Goal: Task Accomplishment & Management: Use online tool/utility

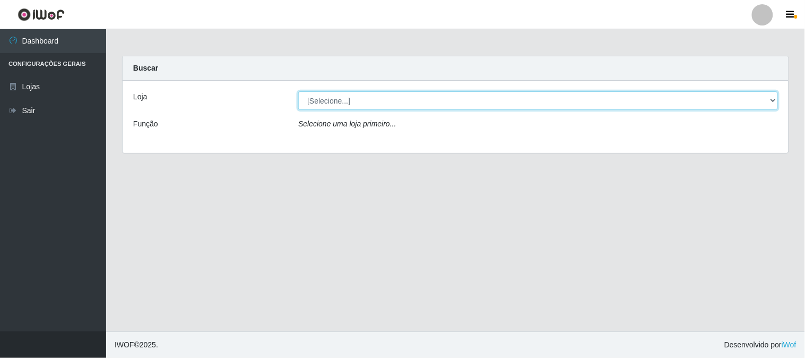
click at [350, 101] on select "[Selecione...] Casatudo BR" at bounding box center [538, 100] width 480 height 19
select select "197"
click at [298, 91] on select "[Selecione...] Casatudo BR" at bounding box center [538, 100] width 480 height 19
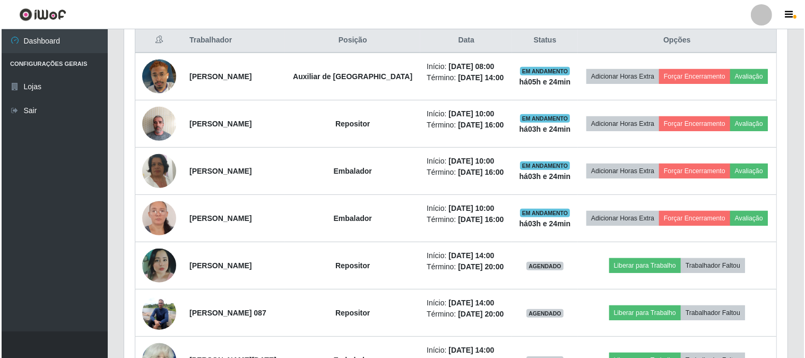
scroll to position [537, 0]
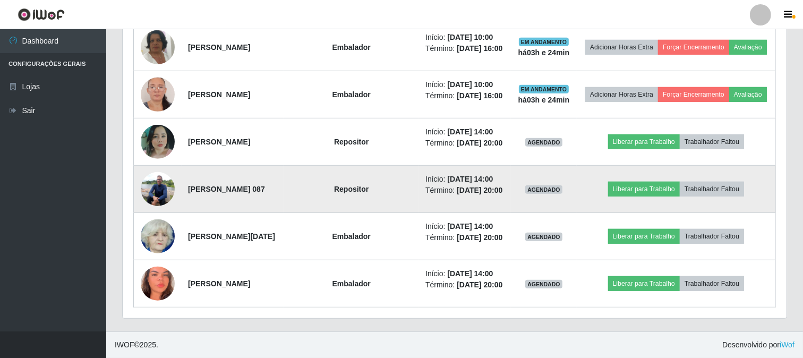
click at [154, 184] on img at bounding box center [158, 188] width 34 height 45
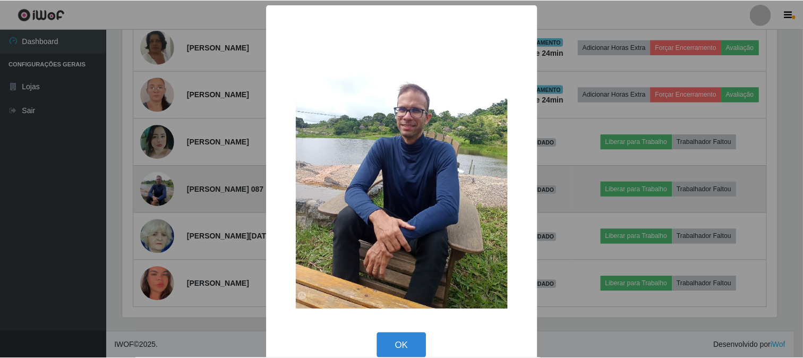
scroll to position [220, 657]
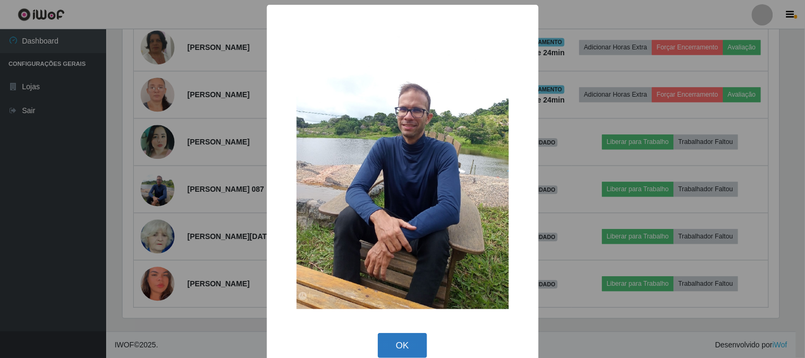
click at [396, 343] on button "OK" at bounding box center [402, 345] width 49 height 25
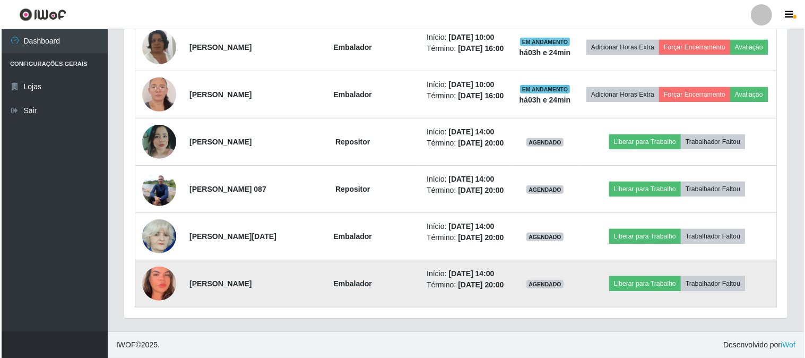
scroll to position [220, 663]
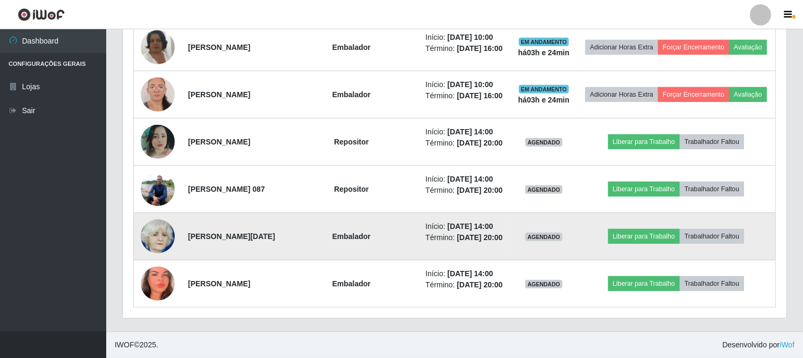
click at [152, 232] on img at bounding box center [158, 236] width 34 height 38
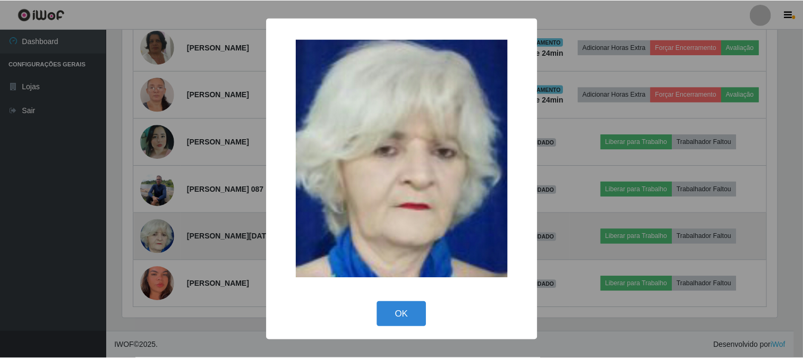
scroll to position [220, 657]
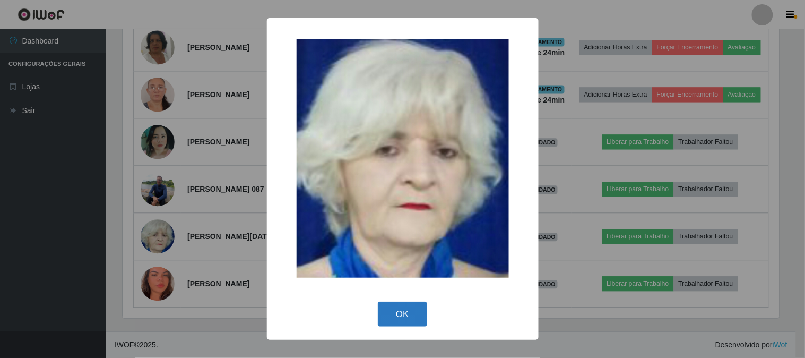
click at [392, 309] on button "OK" at bounding box center [402, 313] width 49 height 25
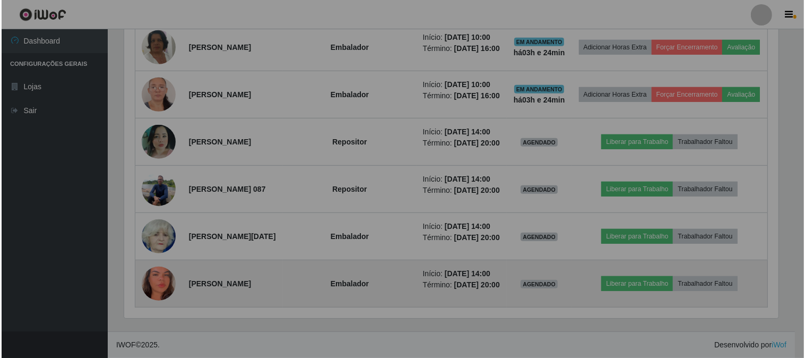
scroll to position [220, 663]
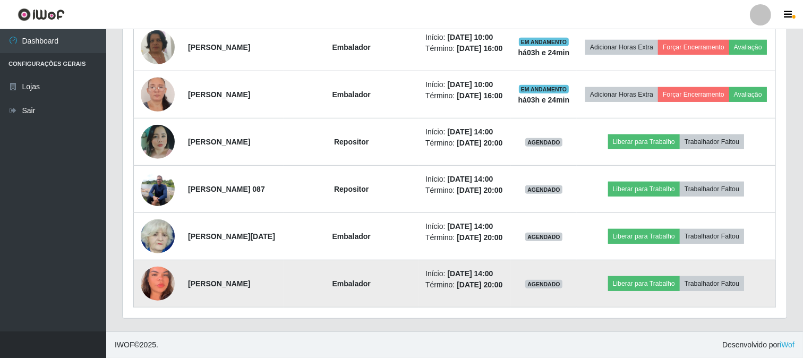
click at [156, 281] on img at bounding box center [158, 284] width 34 height 74
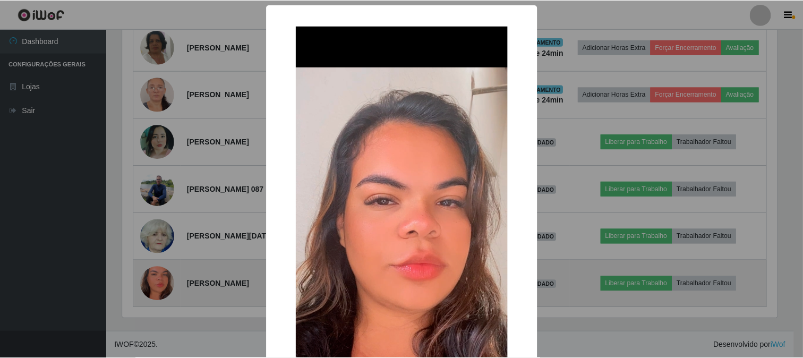
scroll to position [220, 657]
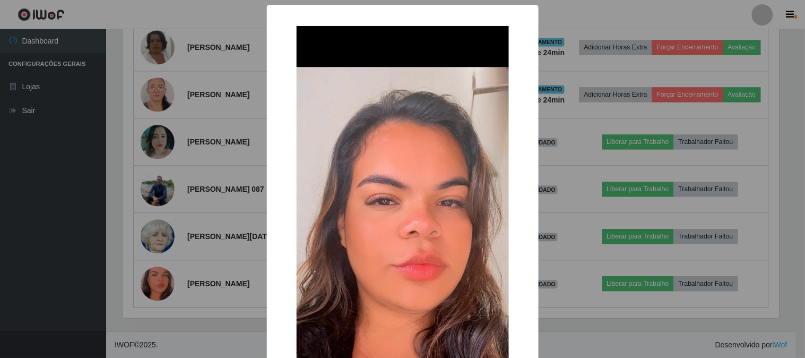
click at [598, 231] on div "× OK Cancel" at bounding box center [402, 179] width 805 height 358
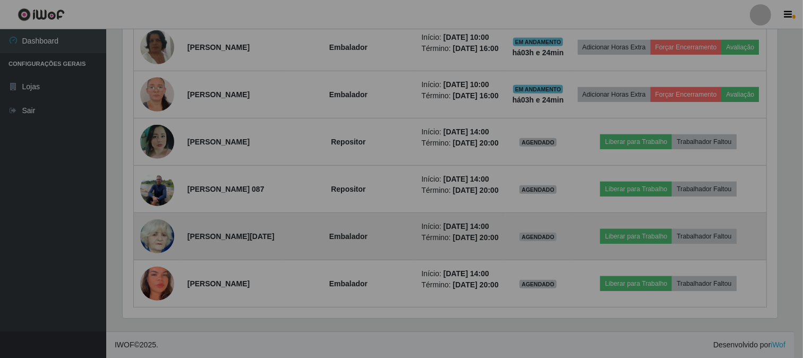
scroll to position [220, 663]
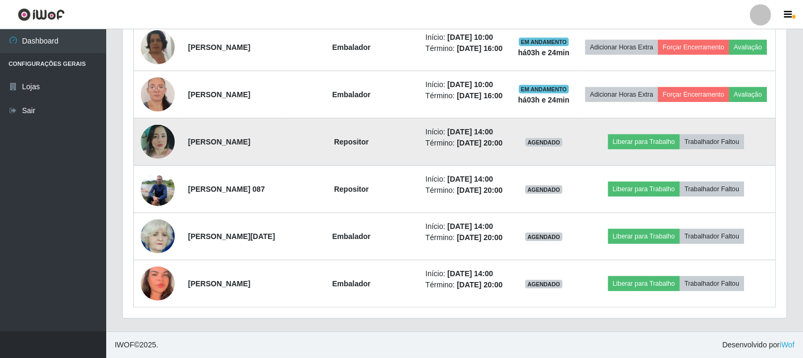
click at [160, 143] on img at bounding box center [158, 142] width 34 height 34
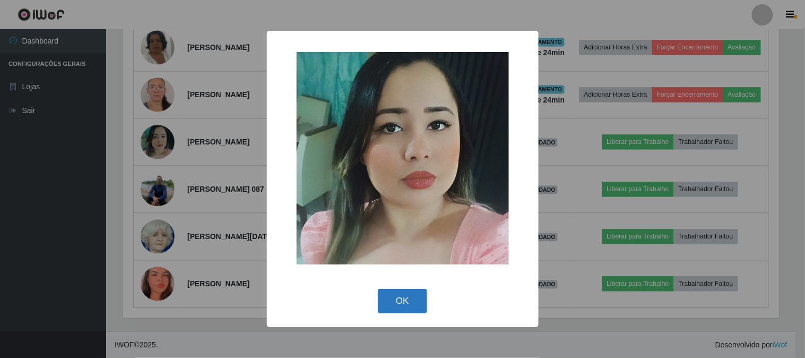
click at [409, 304] on button "OK" at bounding box center [402, 301] width 49 height 25
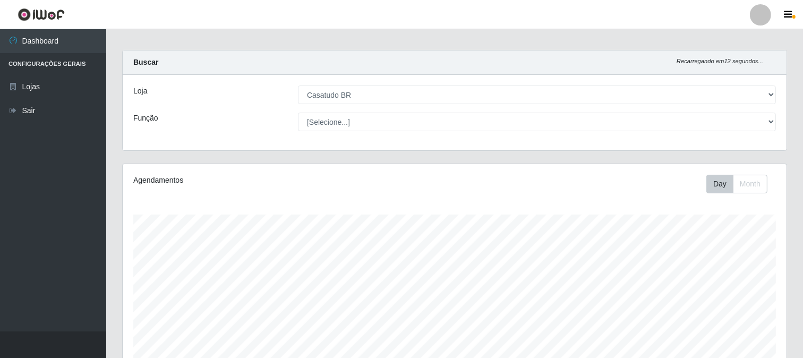
scroll to position [0, 0]
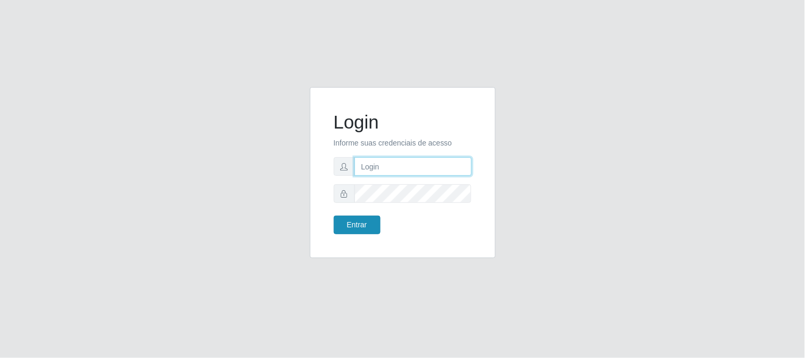
type input "elvis@casatudo"
click at [359, 218] on button "Entrar" at bounding box center [357, 225] width 47 height 19
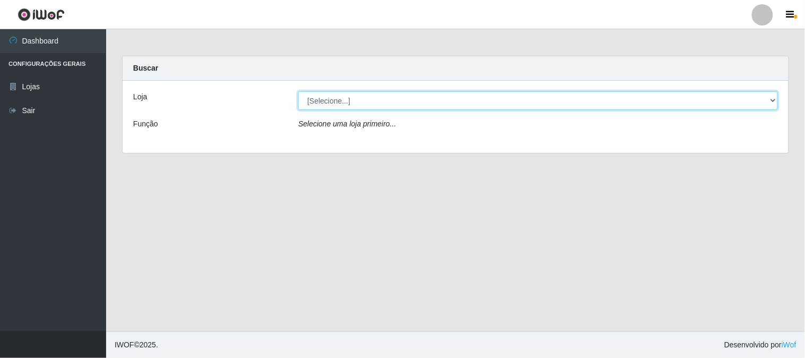
click at [774, 98] on select "[Selecione...] Casatudo BR" at bounding box center [538, 100] width 480 height 19
select select "197"
click at [298, 91] on select "[Selecione...] Casatudo BR" at bounding box center [538, 100] width 480 height 19
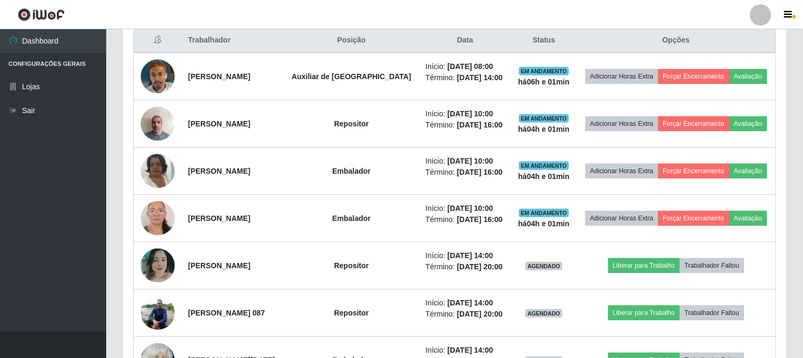
scroll to position [471, 0]
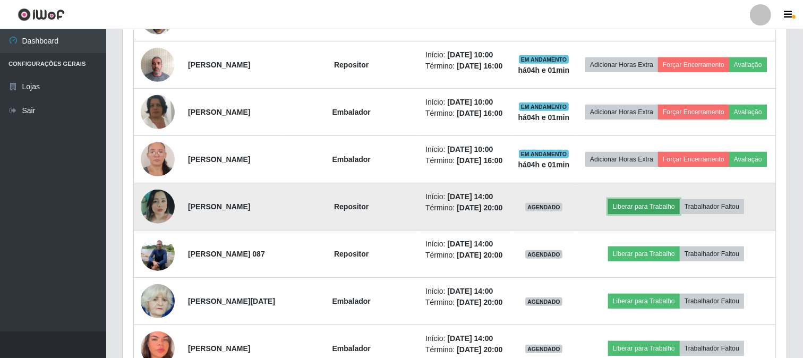
click at [653, 200] on button "Liberar para Trabalho" at bounding box center [644, 206] width 72 height 15
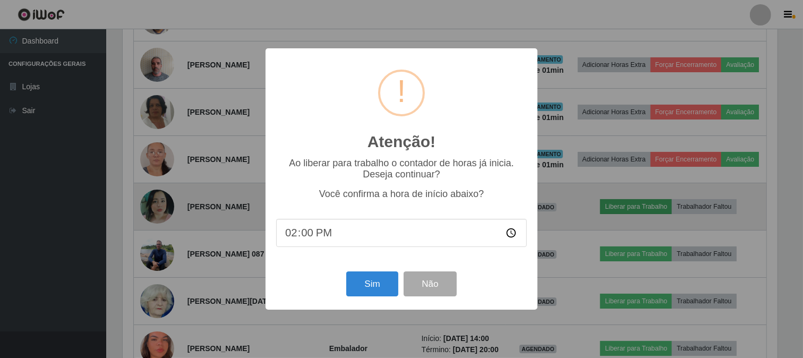
scroll to position [220, 657]
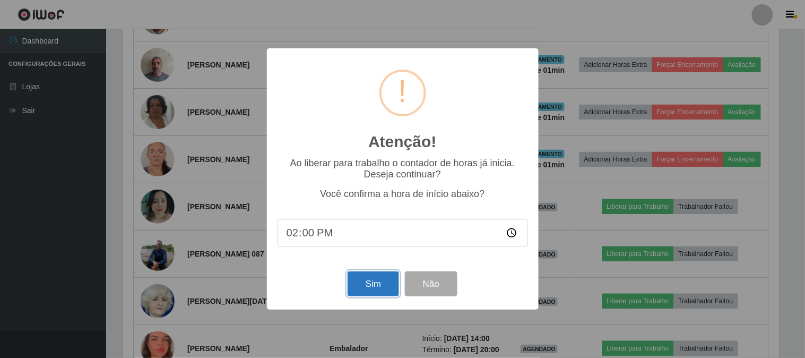
click at [375, 278] on button "Sim" at bounding box center [373, 283] width 51 height 25
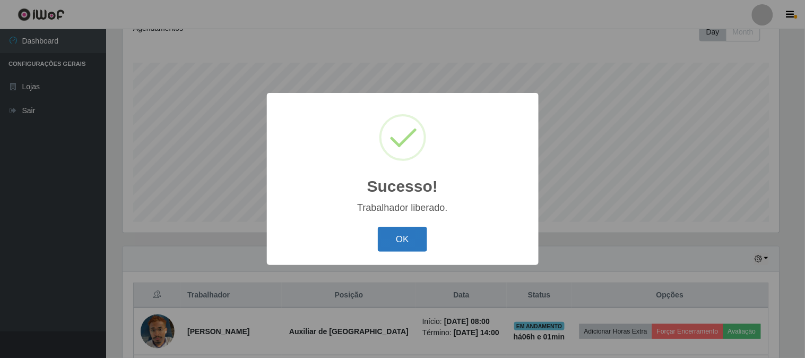
click at [417, 229] on button "OK" at bounding box center [402, 239] width 49 height 25
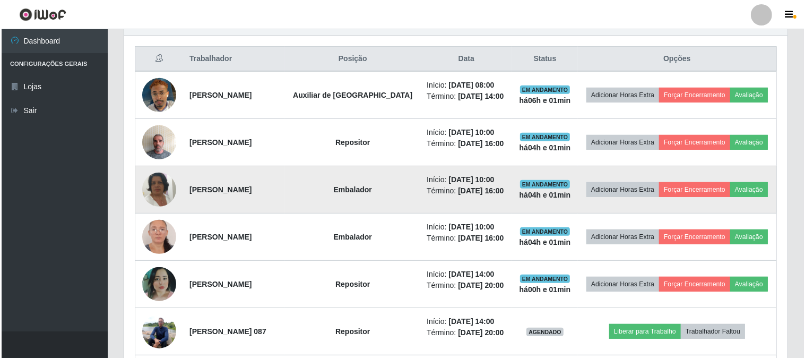
scroll to position [453, 0]
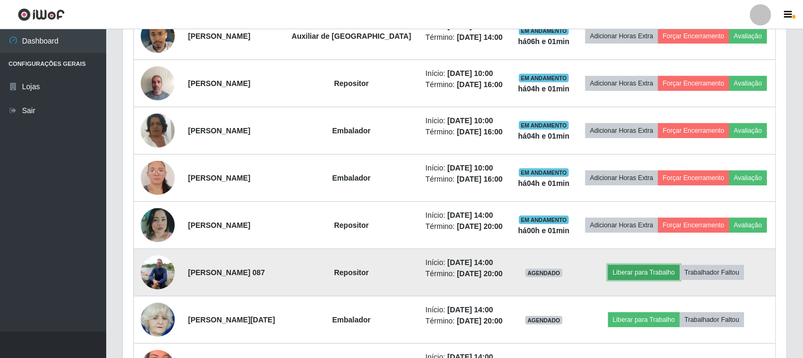
click at [660, 273] on button "Liberar para Trabalho" at bounding box center [644, 272] width 72 height 15
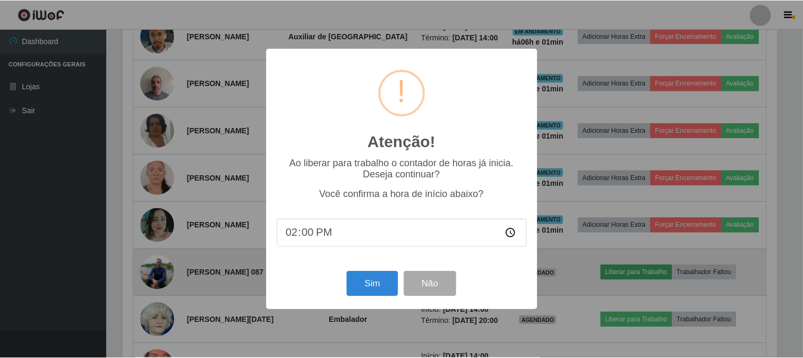
scroll to position [220, 657]
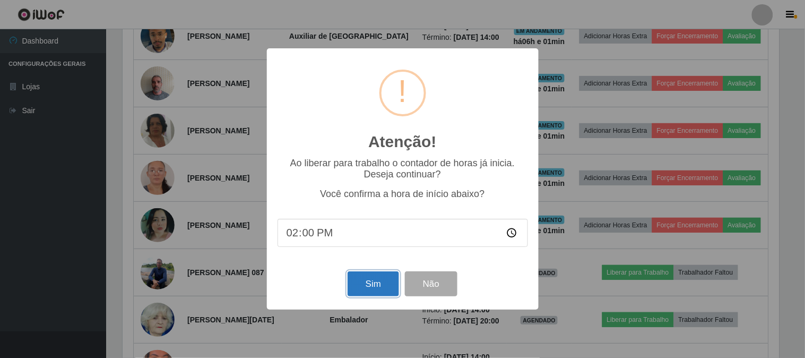
click at [376, 283] on button "Sim" at bounding box center [373, 283] width 51 height 25
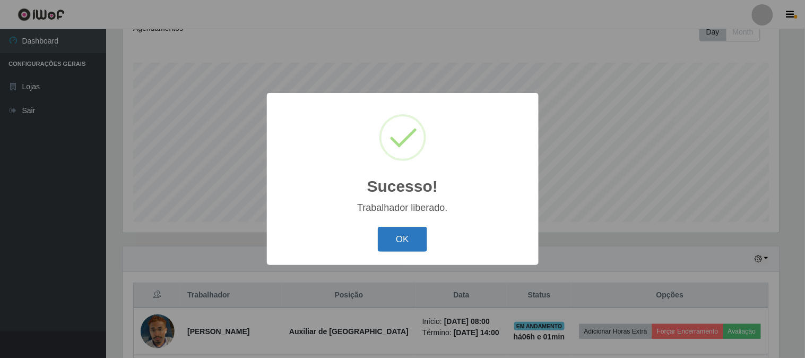
click at [406, 239] on button "OK" at bounding box center [402, 239] width 49 height 25
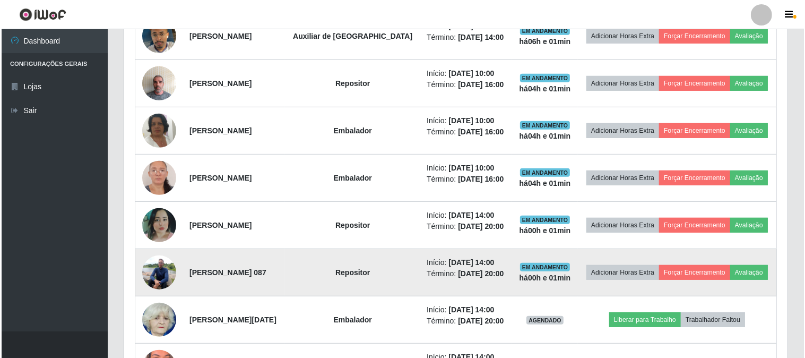
scroll to position [512, 0]
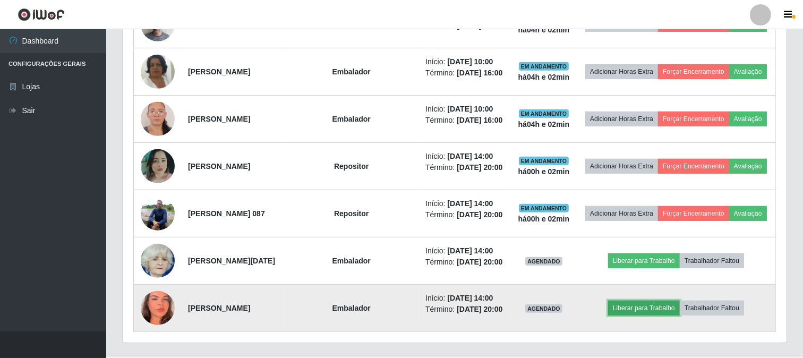
click at [656, 308] on button "Liberar para Trabalho" at bounding box center [644, 307] width 72 height 15
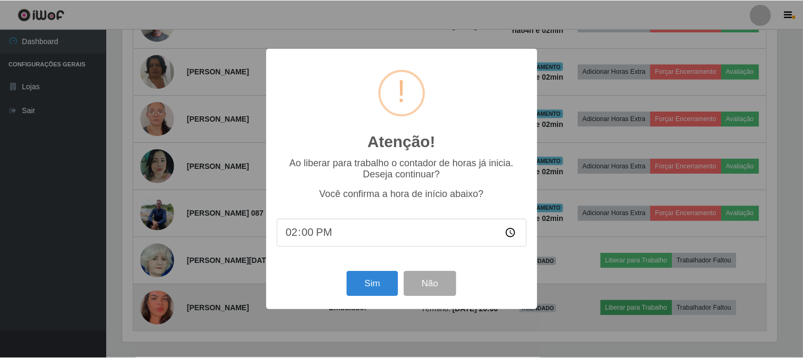
scroll to position [220, 657]
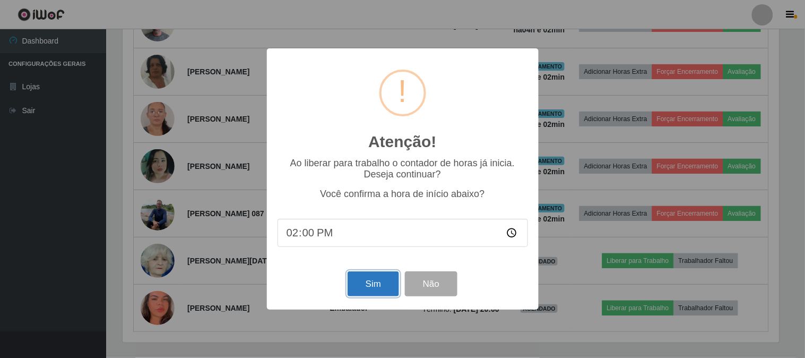
click at [379, 278] on button "Sim" at bounding box center [373, 283] width 51 height 25
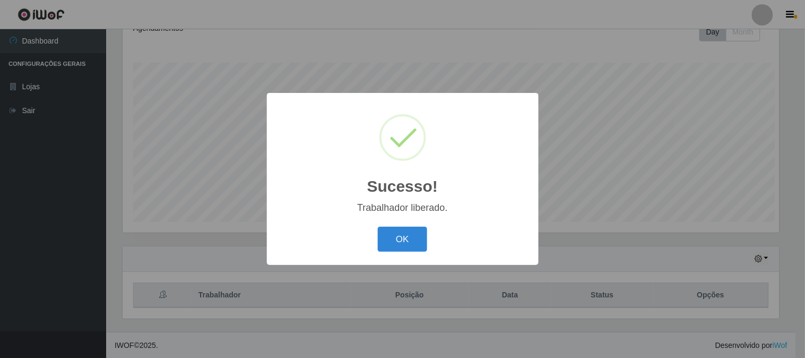
scroll to position [0, 0]
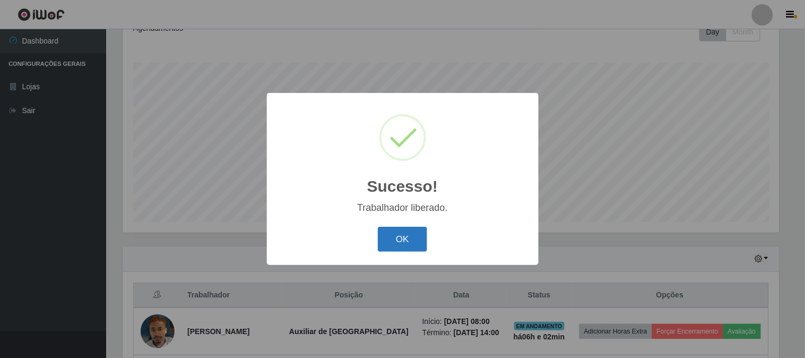
click at [403, 234] on button "OK" at bounding box center [402, 239] width 49 height 25
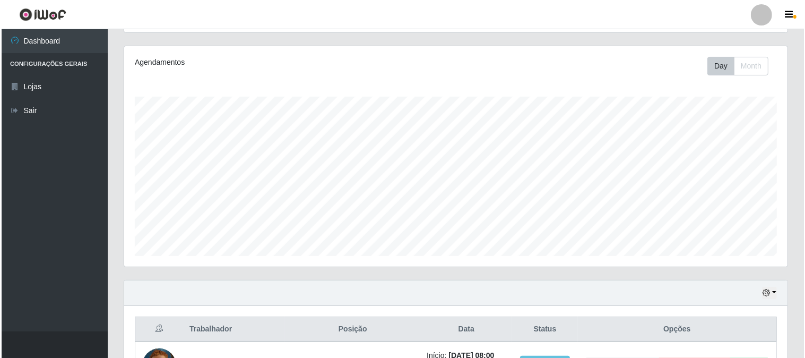
scroll to position [418, 0]
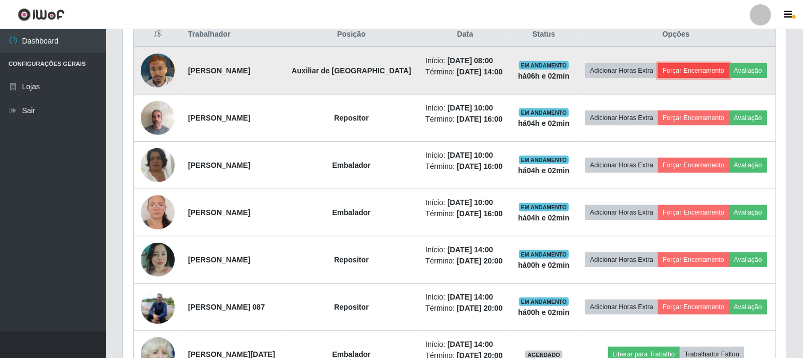
click at [701, 71] on button "Forçar Encerramento" at bounding box center [693, 70] width 71 height 15
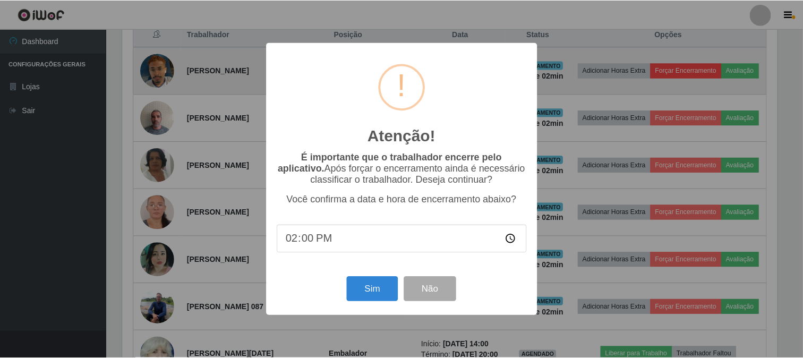
scroll to position [220, 657]
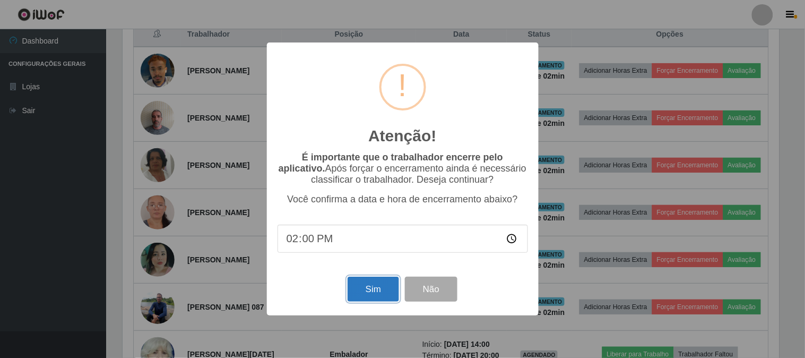
click at [373, 290] on button "Sim" at bounding box center [373, 289] width 51 height 25
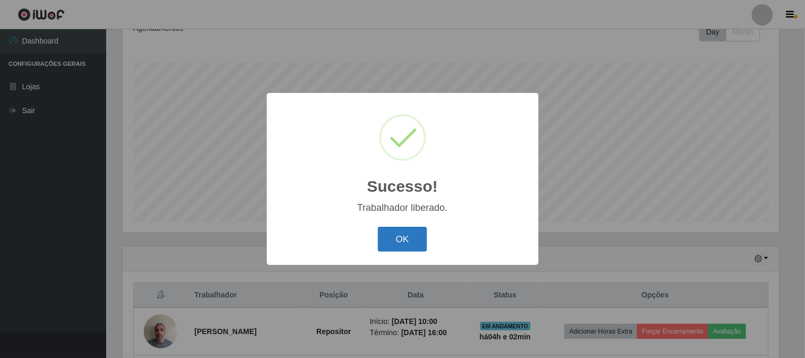
click at [395, 237] on button "OK" at bounding box center [402, 239] width 49 height 25
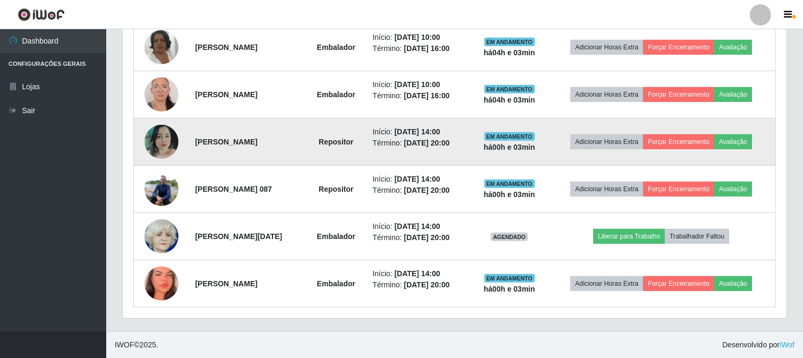
scroll to position [430, 0]
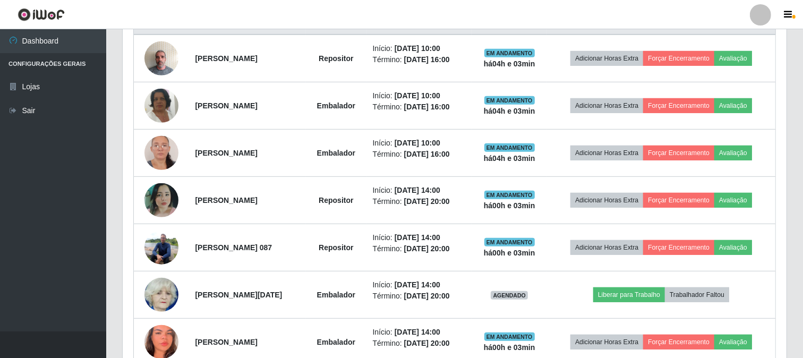
drag, startPoint x: 795, startPoint y: 361, endPoint x: 780, endPoint y: 381, distance: 23.9
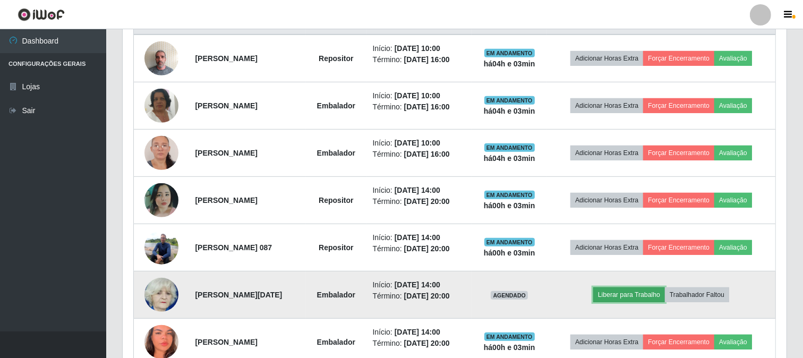
click at [633, 296] on button "Liberar para Trabalho" at bounding box center [629, 294] width 72 height 15
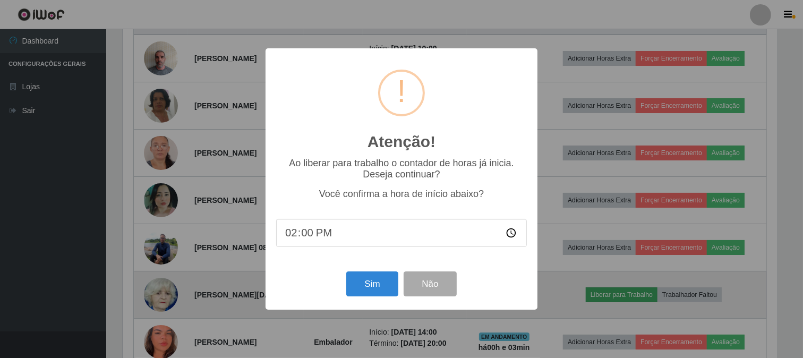
scroll to position [220, 657]
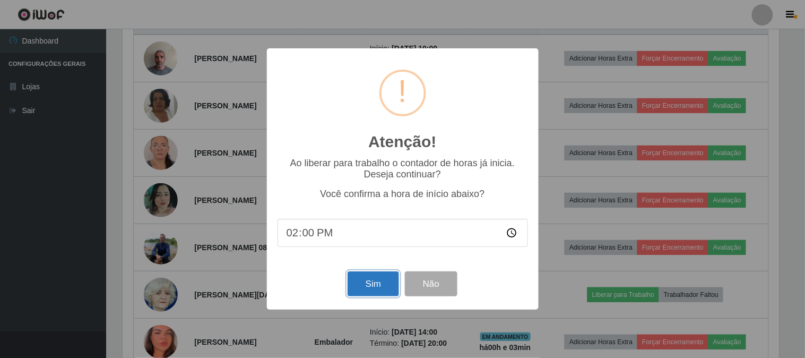
click at [376, 284] on button "Sim" at bounding box center [373, 283] width 51 height 25
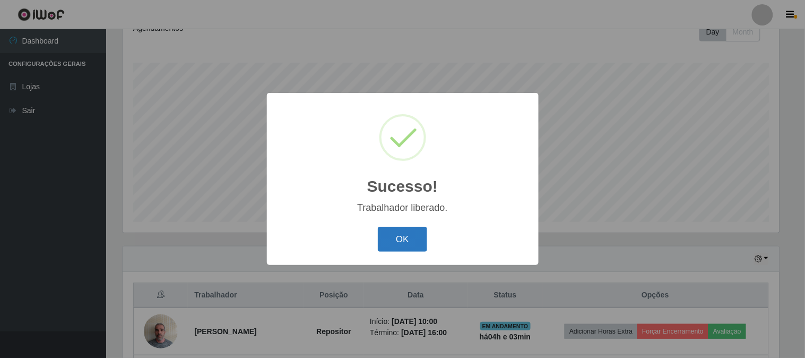
click at [408, 237] on button "OK" at bounding box center [402, 239] width 49 height 25
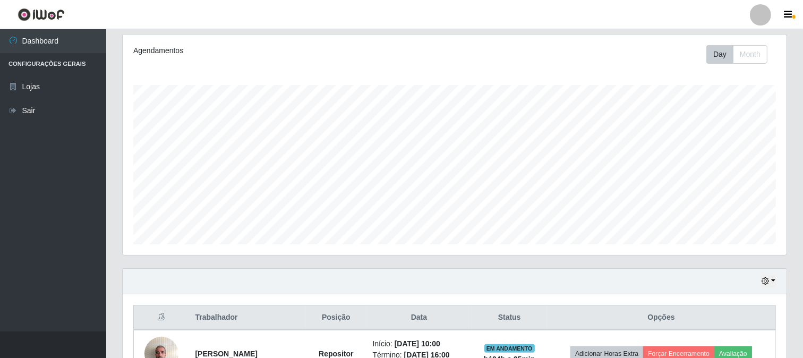
scroll to position [0, 0]
